Goal: Check status: Check status

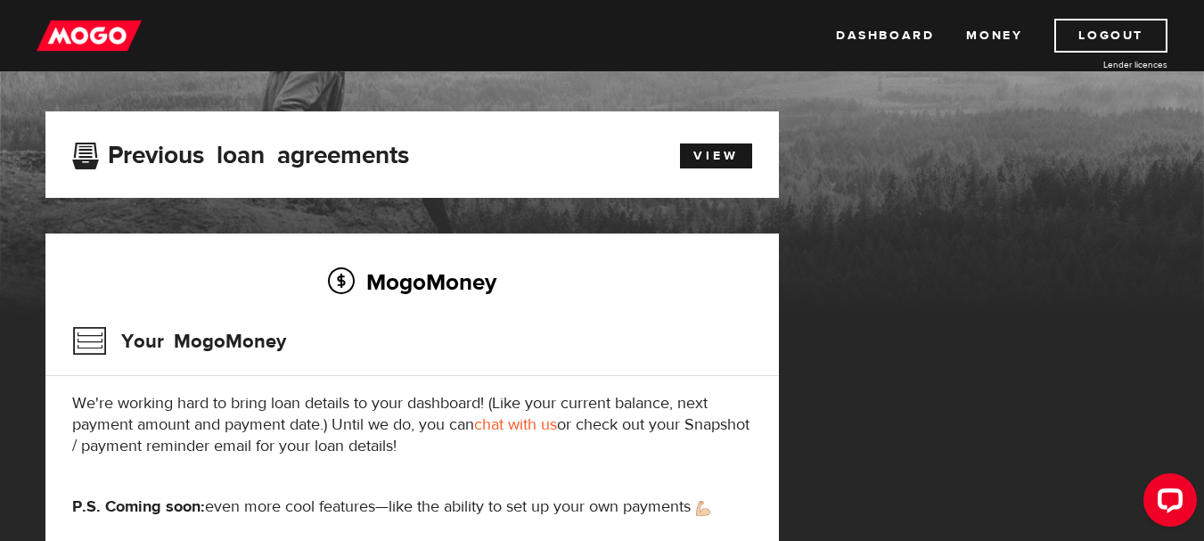
scroll to position [81, 0]
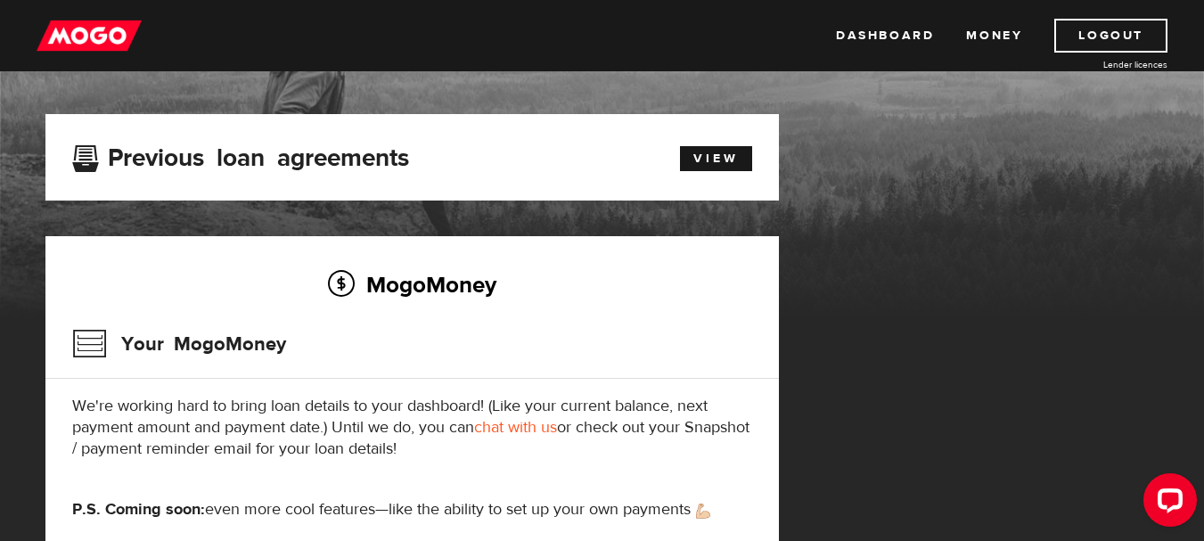
click at [388, 151] on h3 "Previous loan agreements" at bounding box center [240, 154] width 337 height 23
click at [699, 151] on link "View" at bounding box center [716, 158] width 72 height 25
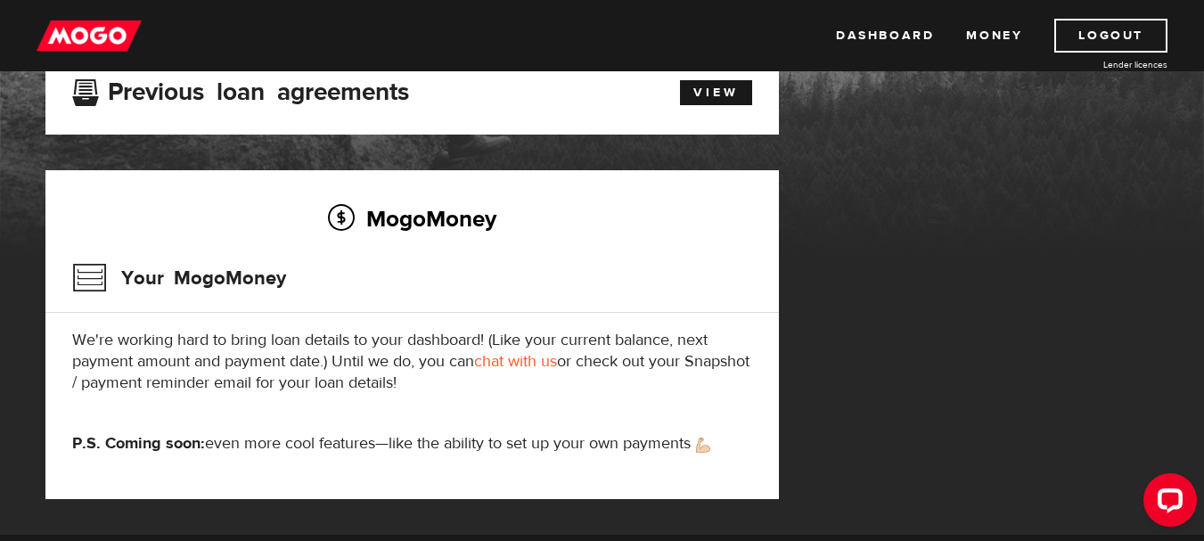
scroll to position [149, 0]
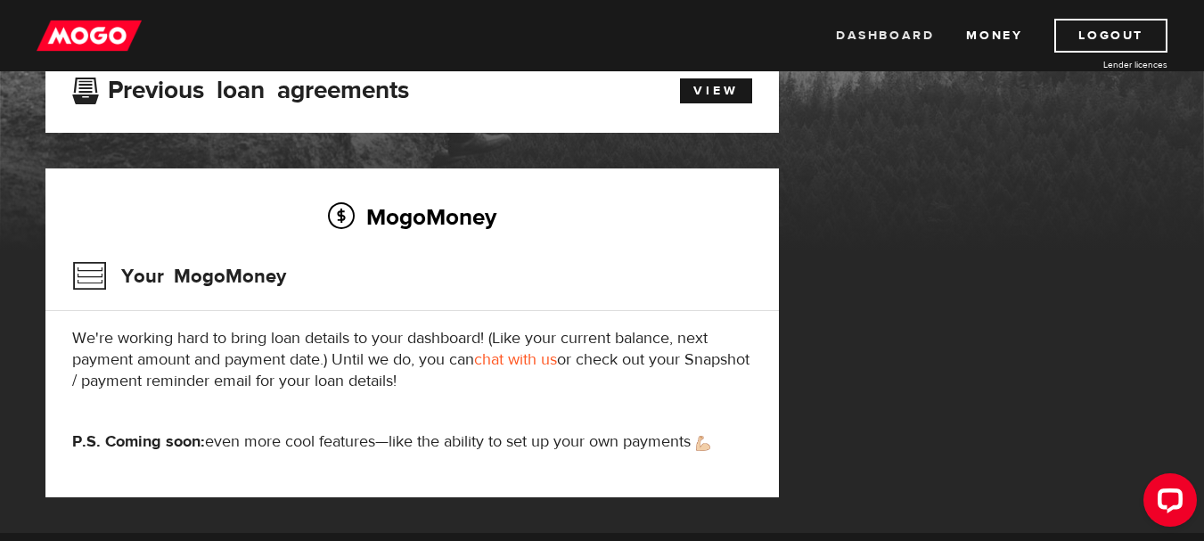
click at [910, 41] on link "Dashboard" at bounding box center [885, 36] width 98 height 34
